Goal: Book appointment/travel/reservation

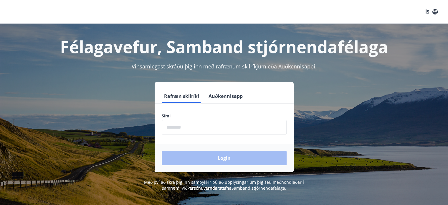
click at [190, 119] on div "Sími ​" at bounding box center [224, 123] width 125 height 21
click at [185, 125] on input "phone" at bounding box center [224, 127] width 125 height 14
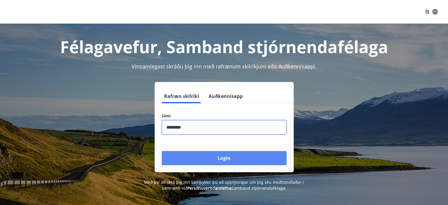
type input "********"
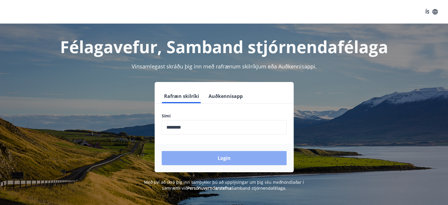
click at [223, 157] on button "Login" at bounding box center [224, 158] width 125 height 14
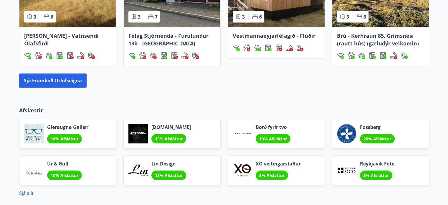
scroll to position [440, 0]
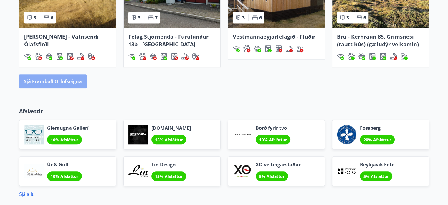
click at [59, 81] on button "Sjá framboð orlofseigna" at bounding box center [52, 81] width 67 height 14
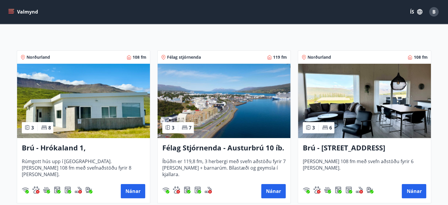
scroll to position [84, 0]
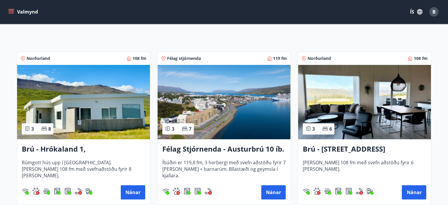
click at [233, 123] on img at bounding box center [223, 102] width 133 height 74
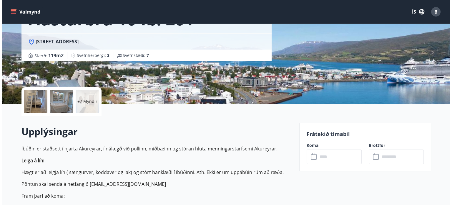
scroll to position [124, 0]
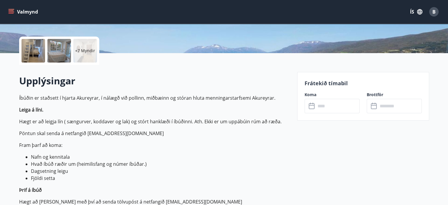
click at [34, 49] on div at bounding box center [33, 51] width 24 height 24
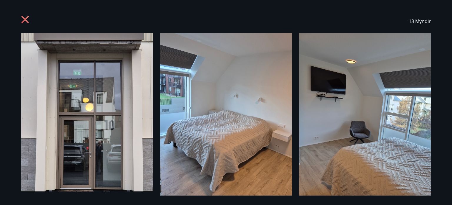
scroll to position [3, 0]
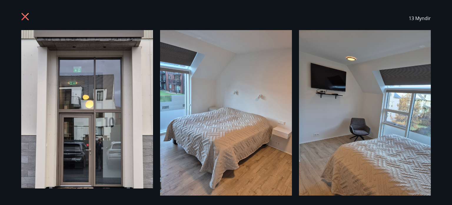
click at [34, 49] on img at bounding box center [87, 109] width 132 height 158
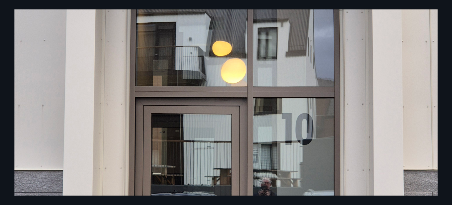
scroll to position [199, 0]
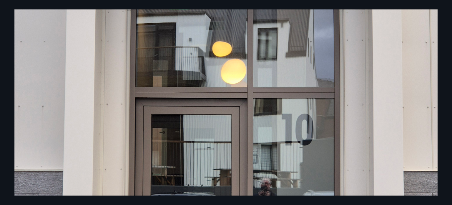
click at [420, 110] on img at bounding box center [225, 87] width 423 height 507
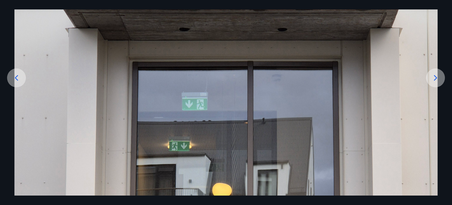
scroll to position [57, 0]
click at [436, 79] on icon at bounding box center [435, 77] width 9 height 9
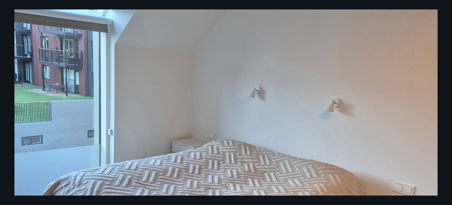
scroll to position [79, 0]
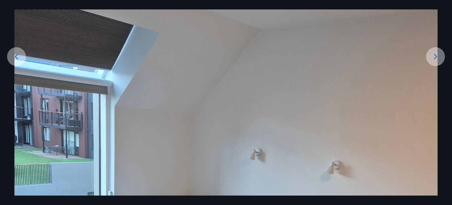
click at [435, 61] on icon at bounding box center [435, 56] width 9 height 9
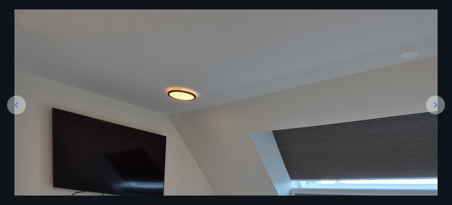
scroll to position [31, 0]
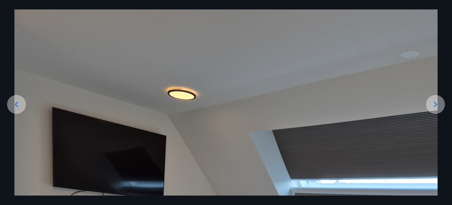
click at [433, 104] on icon at bounding box center [435, 103] width 9 height 9
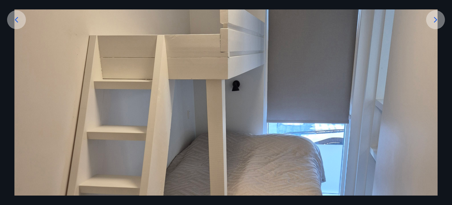
scroll to position [115, 0]
click at [439, 21] on icon at bounding box center [435, 19] width 9 height 9
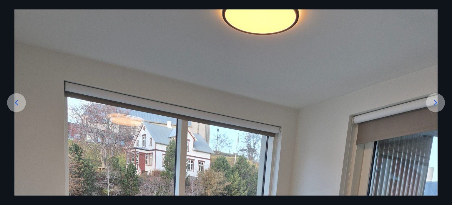
scroll to position [0, 0]
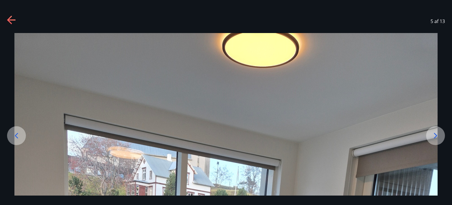
click at [13, 19] on icon at bounding box center [11, 20] width 9 height 9
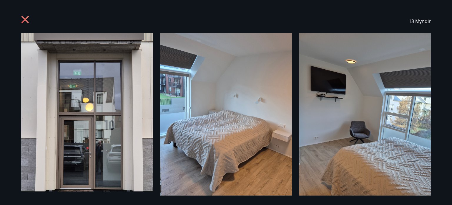
click at [24, 16] on icon at bounding box center [25, 20] width 9 height 9
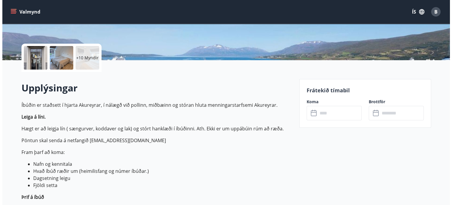
scroll to position [116, 0]
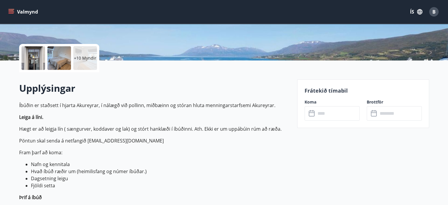
click at [38, 61] on div at bounding box center [33, 58] width 24 height 24
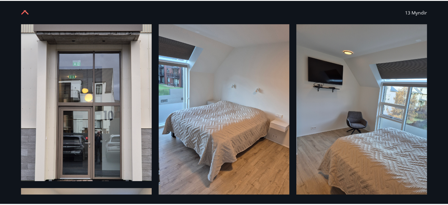
scroll to position [0, 0]
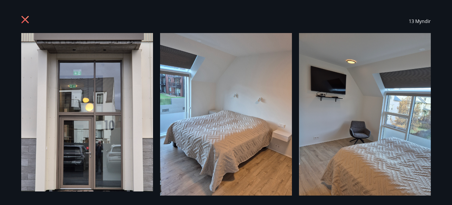
click at [25, 22] on icon at bounding box center [25, 20] width 9 height 9
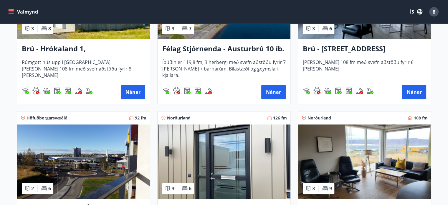
scroll to position [183, 0]
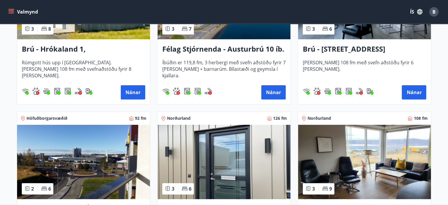
click at [345, 36] on img at bounding box center [364, 2] width 133 height 74
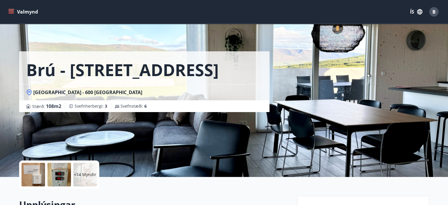
click at [32, 173] on div at bounding box center [33, 174] width 24 height 24
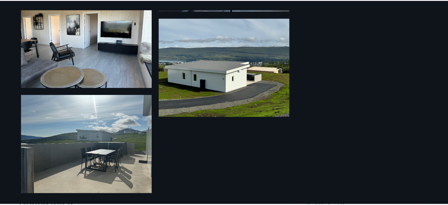
scroll to position [881, 0]
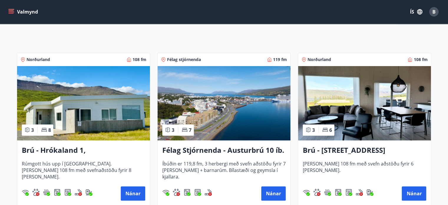
scroll to position [84, 0]
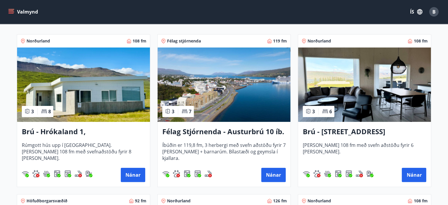
click at [114, 100] on img at bounding box center [83, 84] width 133 height 74
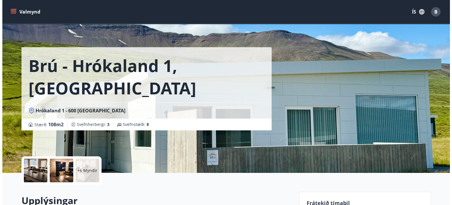
scroll to position [4, 0]
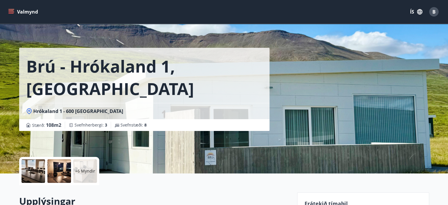
click at [27, 172] on div at bounding box center [33, 171] width 24 height 24
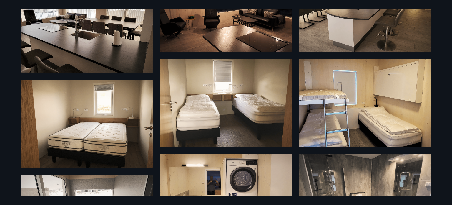
scroll to position [233, 0]
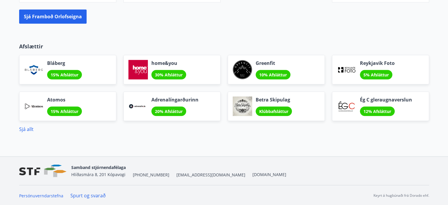
scroll to position [447, 0]
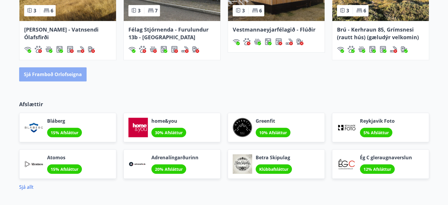
click at [52, 79] on button "Sjá framboð orlofseigna" at bounding box center [52, 74] width 67 height 14
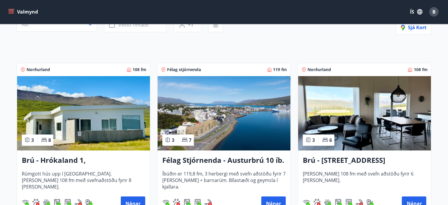
scroll to position [97, 0]
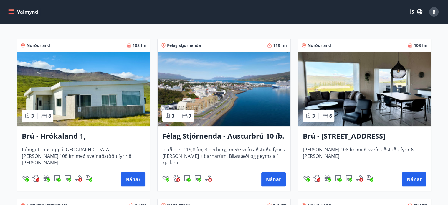
click at [112, 90] on img at bounding box center [83, 89] width 133 height 74
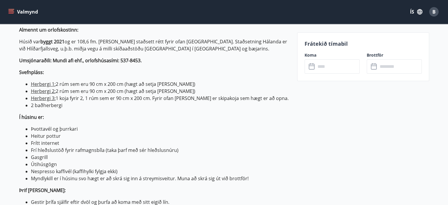
scroll to position [191, 0]
click at [310, 64] on icon at bounding box center [311, 67] width 6 height 6
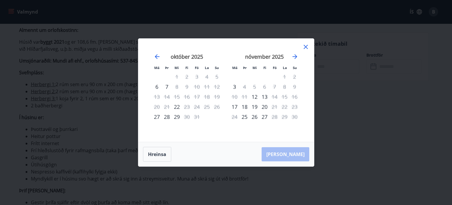
click at [299, 54] on div "nóvember 2025" at bounding box center [265, 59] width 70 height 26
click at [293, 58] on icon "Move forward to switch to the next month." at bounding box center [294, 56] width 7 height 7
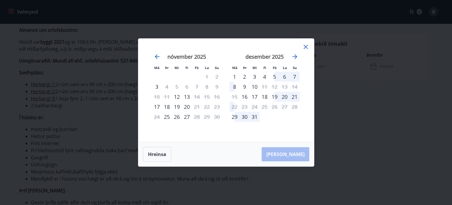
click at [305, 44] on icon at bounding box center [305, 46] width 7 height 7
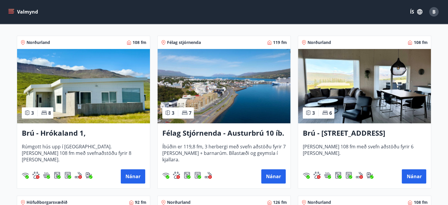
scroll to position [100, 0]
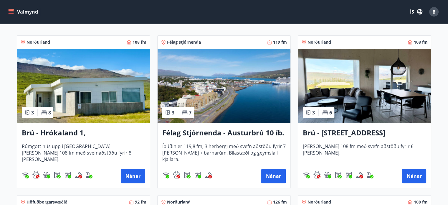
click at [375, 94] on img at bounding box center [364, 86] width 133 height 74
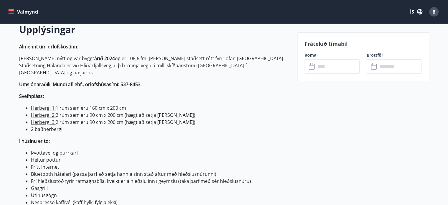
scroll to position [174, 0]
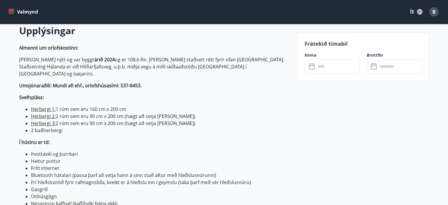
click at [308, 62] on div "​ ​" at bounding box center [331, 66] width 55 height 14
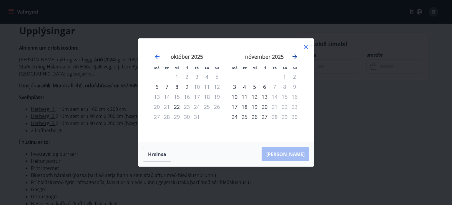
click at [294, 56] on icon "Move forward to switch to the next month." at bounding box center [295, 56] width 5 height 5
click at [303, 46] on icon at bounding box center [305, 46] width 7 height 7
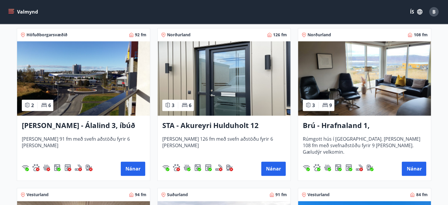
scroll to position [267, 0]
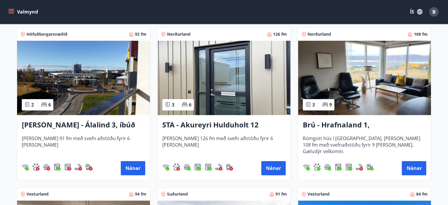
click at [388, 74] on img at bounding box center [364, 78] width 133 height 74
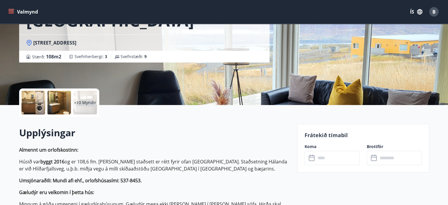
scroll to position [72, 0]
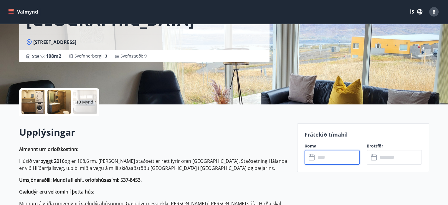
click at [322, 152] on input "text" at bounding box center [337, 157] width 44 height 14
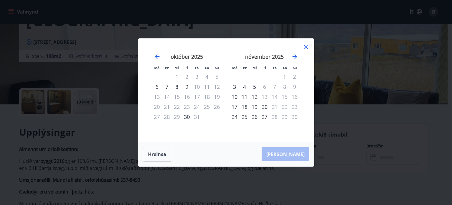
click at [294, 53] on div "nóvember 2025" at bounding box center [265, 59] width 70 height 26
click at [294, 59] on icon "Move forward to switch to the next month." at bounding box center [294, 56] width 7 height 7
click at [305, 47] on icon at bounding box center [306, 47] width 4 height 4
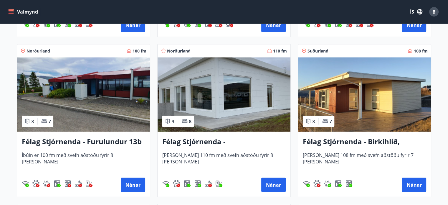
scroll to position [1214, 0]
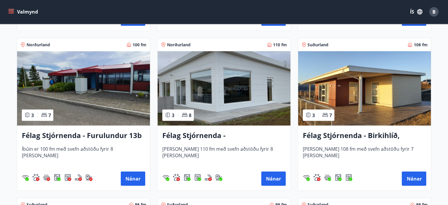
click at [219, 94] on img at bounding box center [223, 88] width 133 height 74
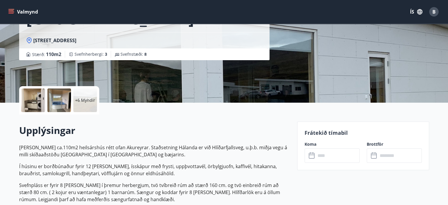
scroll to position [75, 0]
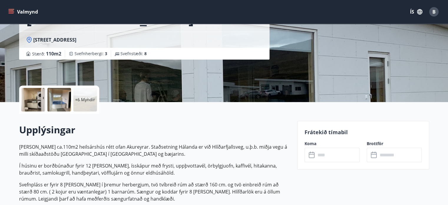
click at [310, 156] on icon at bounding box center [311, 154] width 7 height 7
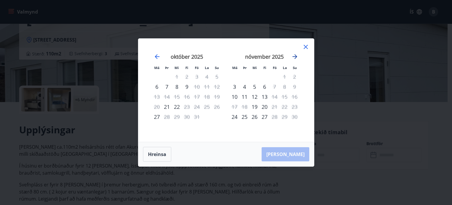
click at [294, 57] on icon "Move forward to switch to the next month." at bounding box center [294, 56] width 7 height 7
click at [305, 46] on icon at bounding box center [306, 47] width 4 height 4
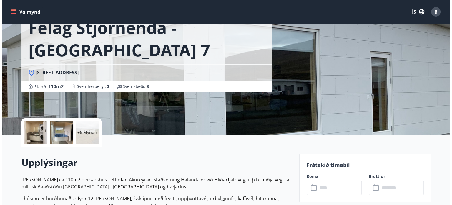
scroll to position [43, 0]
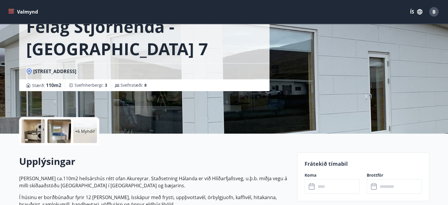
click at [33, 133] on div at bounding box center [33, 131] width 24 height 24
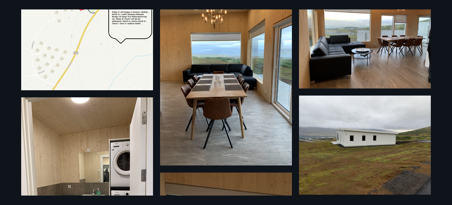
scroll to position [44, 0]
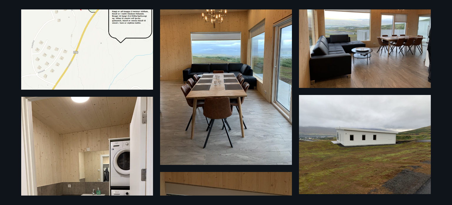
click at [351, 60] on img at bounding box center [365, 38] width 132 height 99
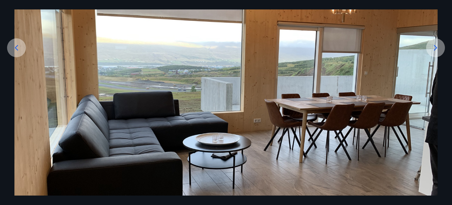
scroll to position [87, 0]
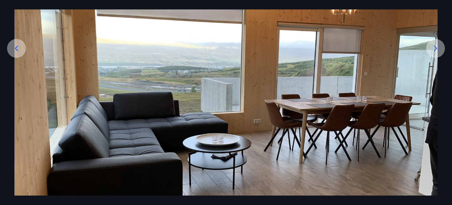
click at [434, 51] on icon at bounding box center [435, 48] width 9 height 9
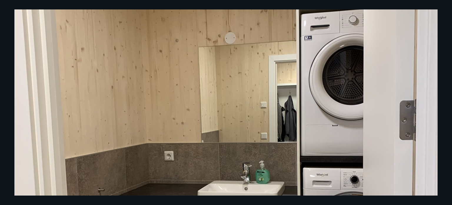
scroll to position [109, 0]
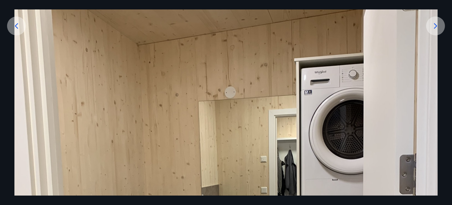
click at [435, 23] on icon at bounding box center [435, 25] width 9 height 9
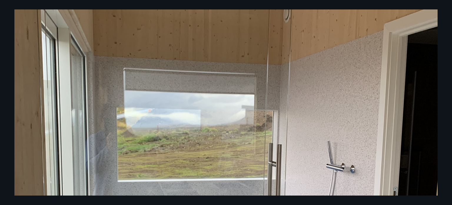
scroll to position [94, 0]
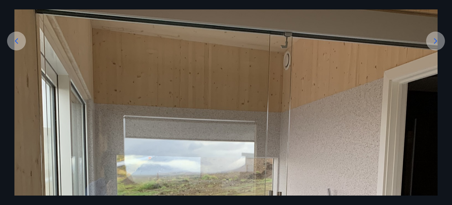
click at [434, 41] on icon at bounding box center [435, 40] width 9 height 9
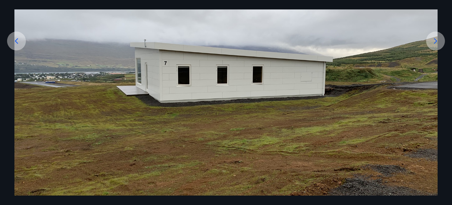
click at [437, 41] on icon at bounding box center [435, 41] width 3 height 6
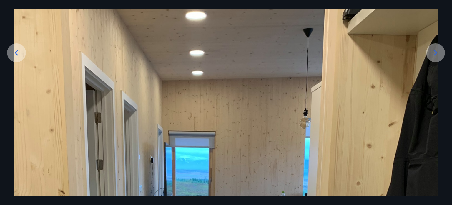
scroll to position [0, 0]
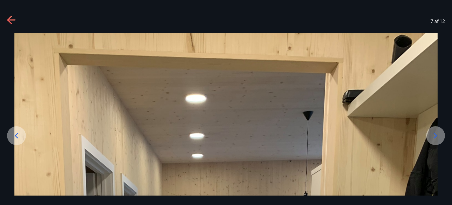
click at [8, 18] on icon at bounding box center [11, 20] width 9 height 9
